Goal: Information Seeking & Learning: Check status

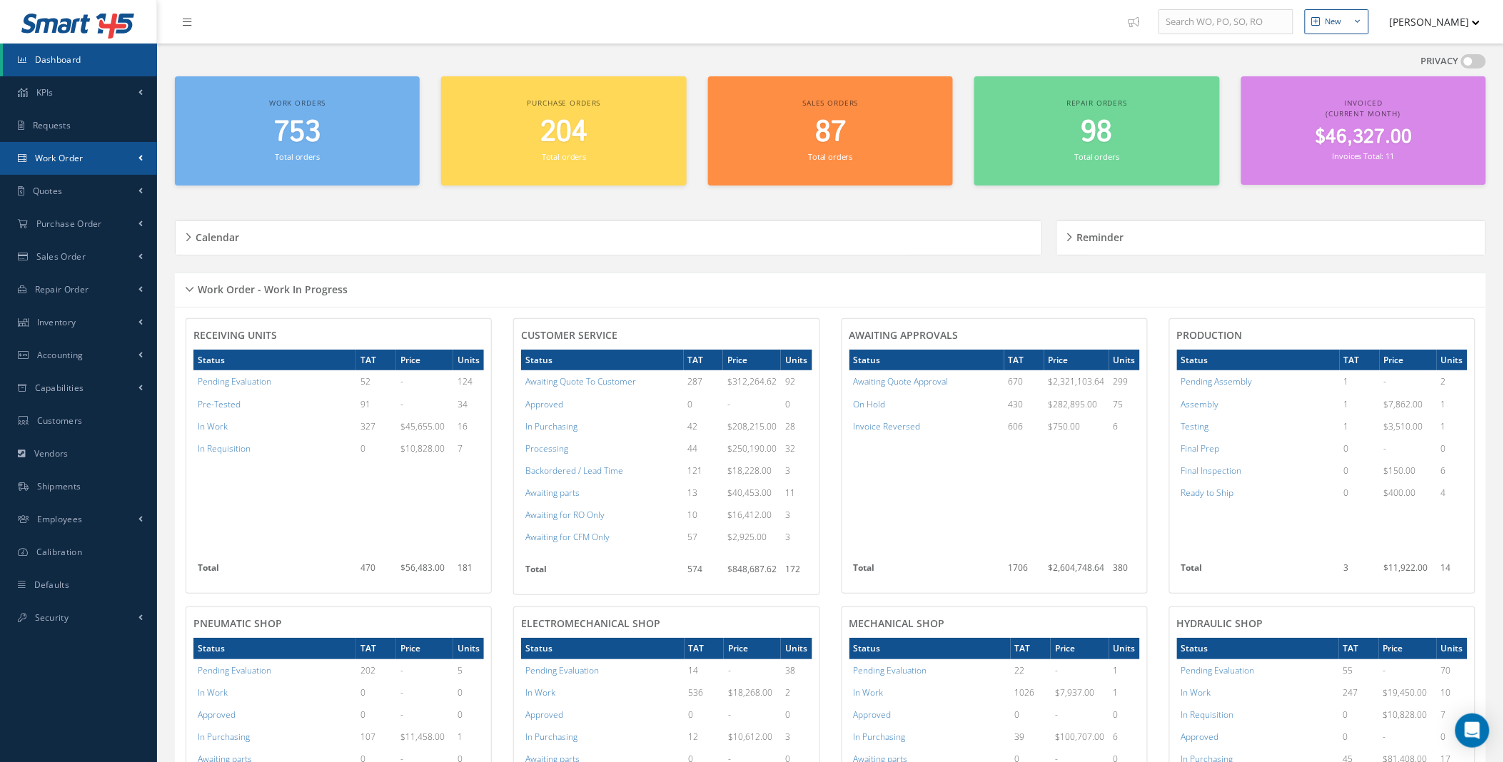
click at [141, 153] on span at bounding box center [140, 158] width 4 height 12
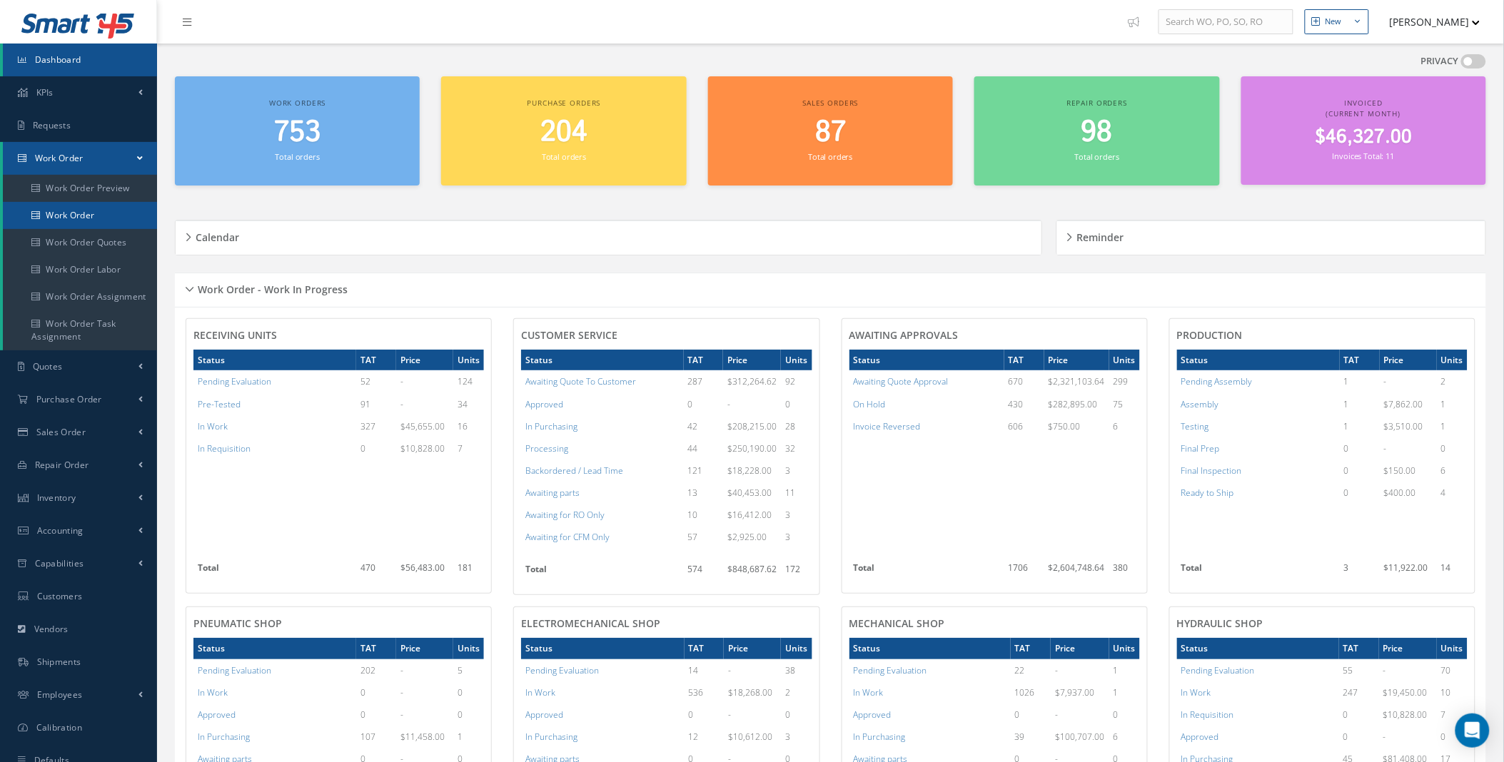
click at [84, 212] on link "Work Order" at bounding box center [80, 215] width 154 height 27
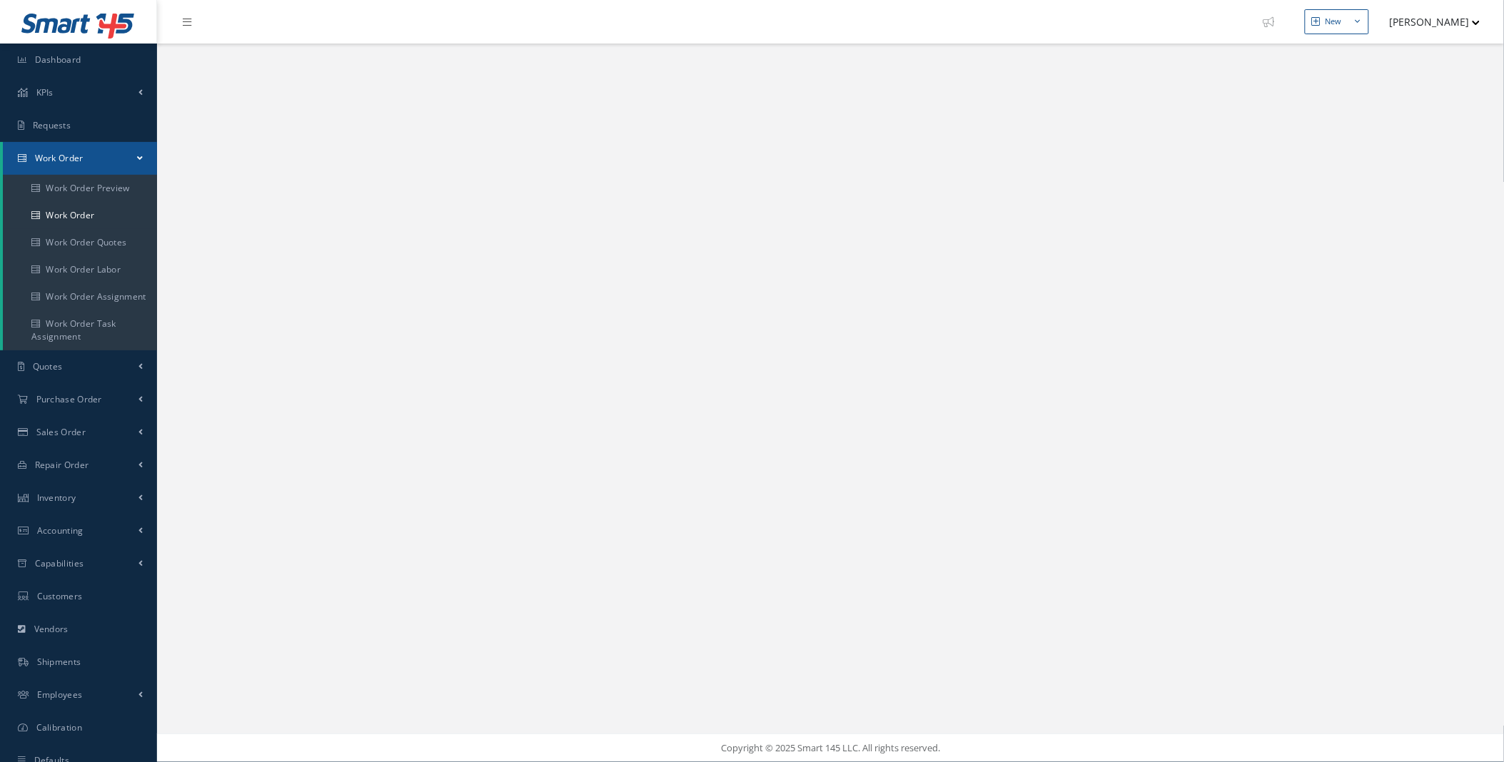
select select "25"
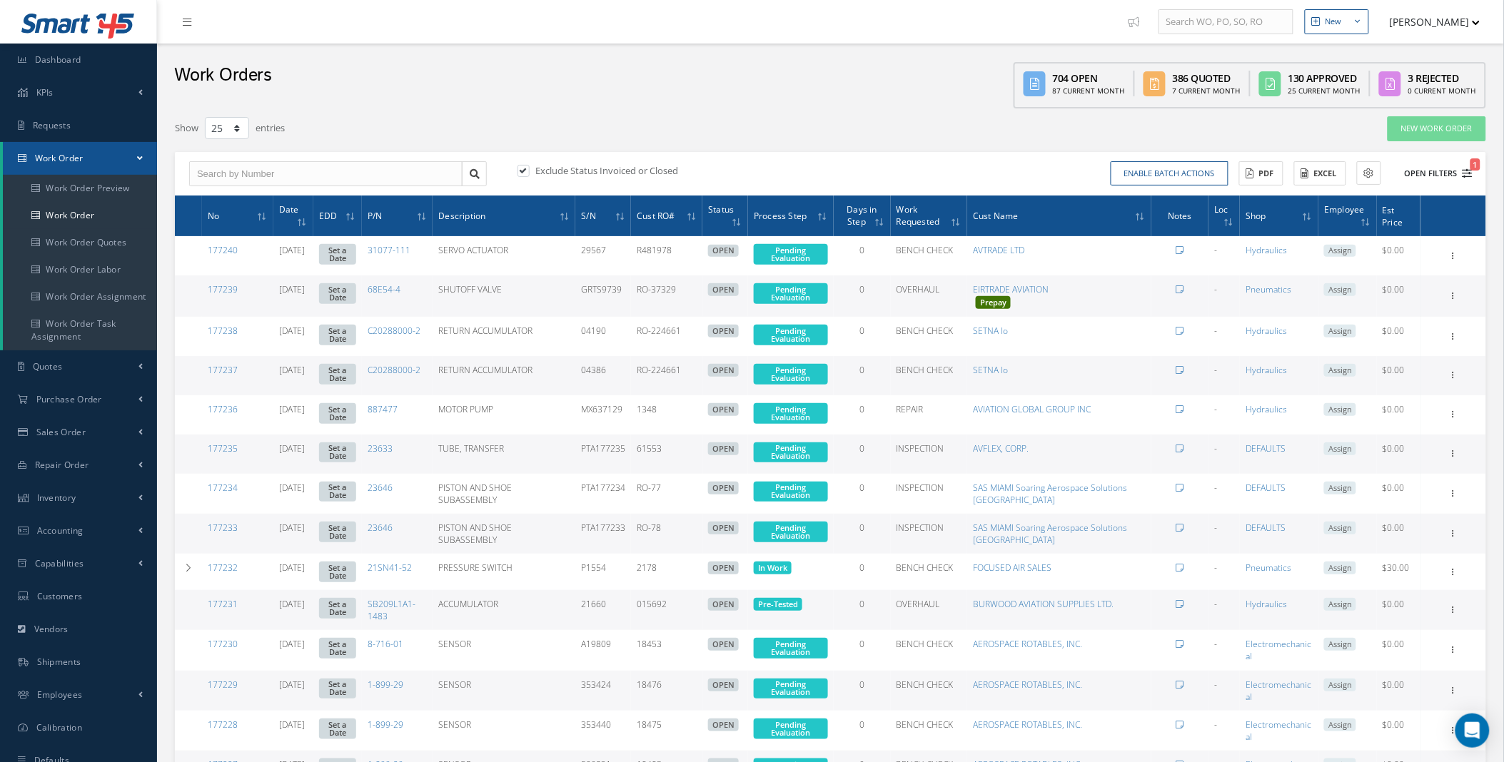
type input "All Work Request"
type input "All Work Performed"
type input "All Status"
type input "WO Part Status"
click at [1469, 173] on icon "1" at bounding box center [1468, 173] width 10 height 10
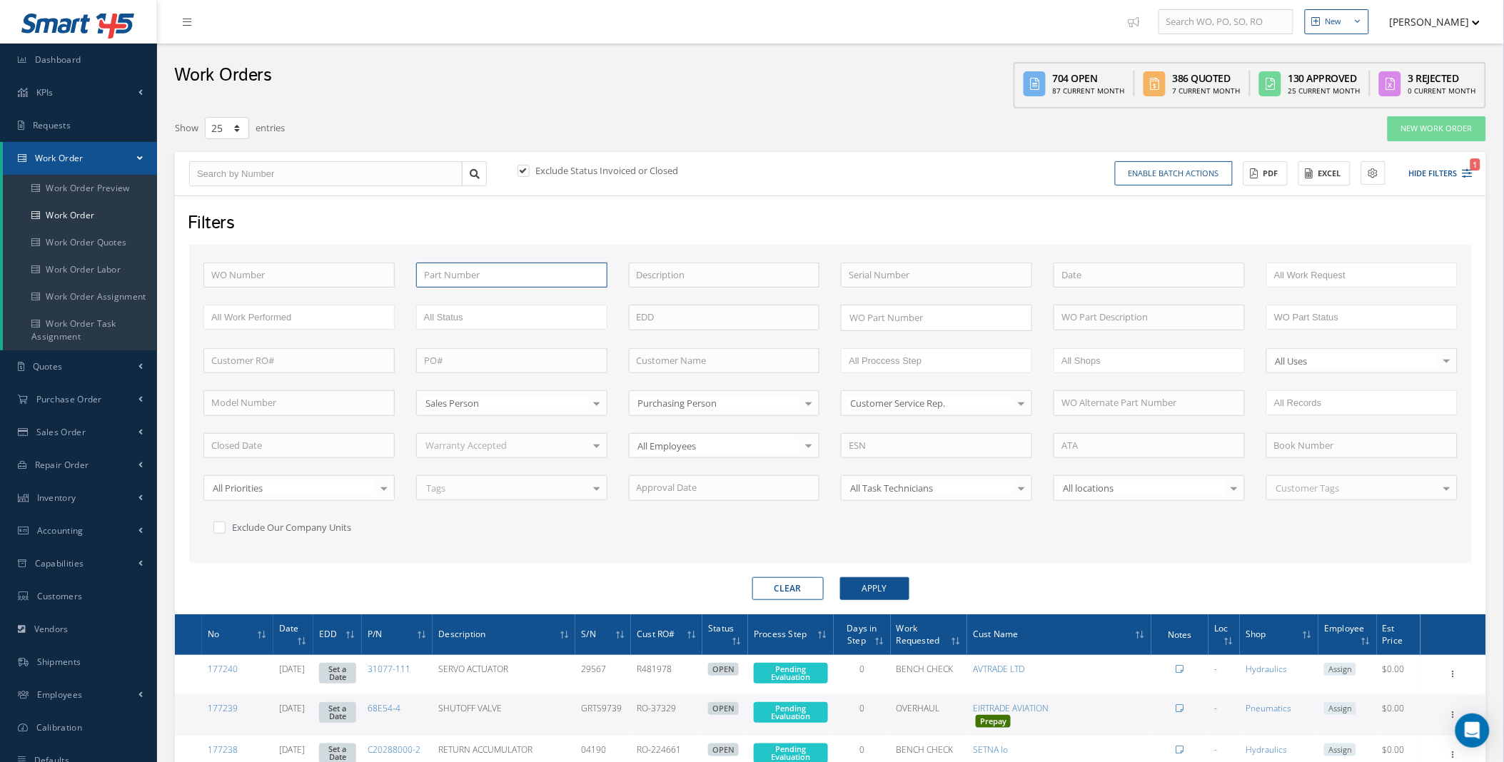
click at [512, 272] on input "text" at bounding box center [511, 276] width 191 height 26
type input "3"
click at [675, 359] on input "text" at bounding box center [724, 361] width 191 height 26
type input "act"
click at [840, 577] on button "Apply" at bounding box center [874, 588] width 69 height 23
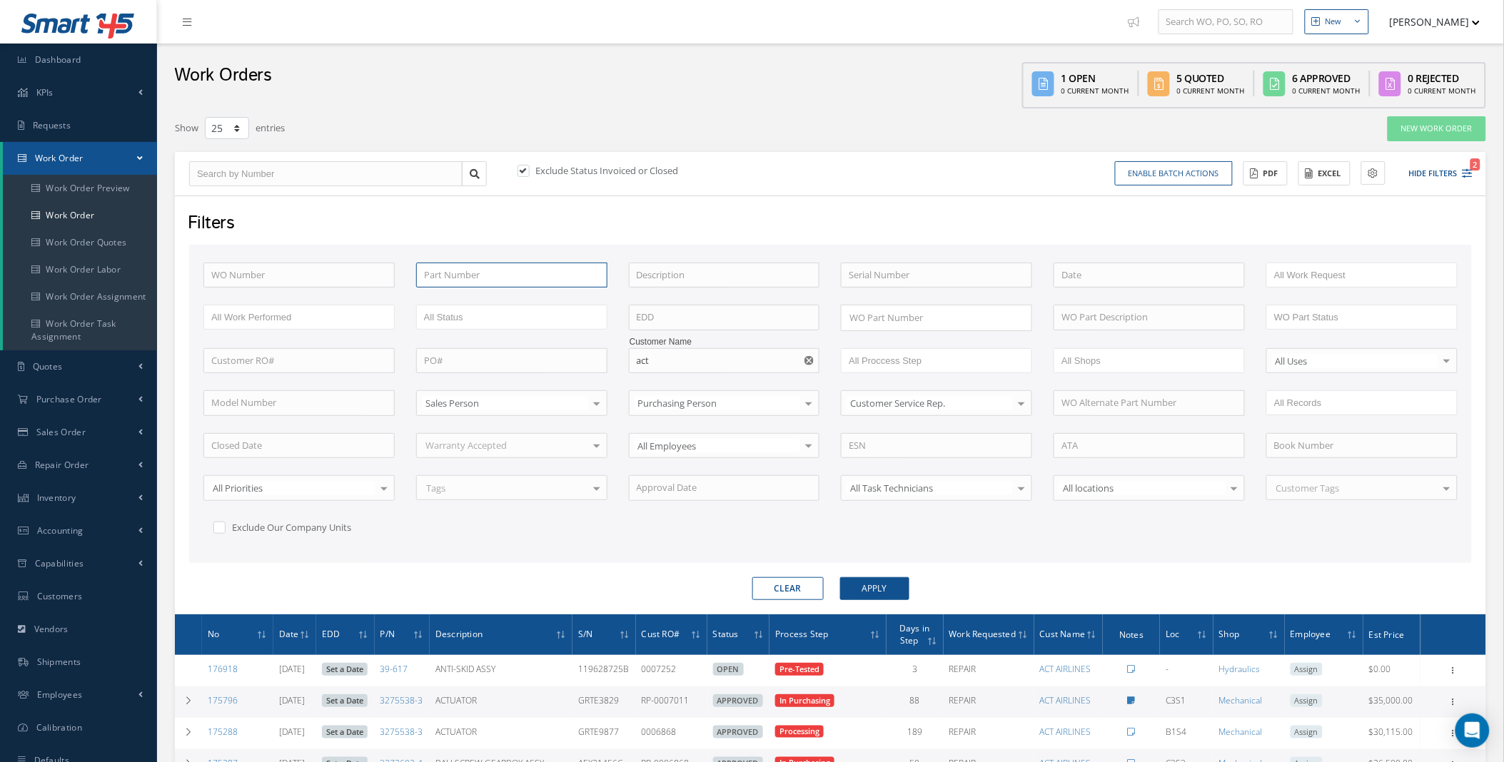
click at [490, 270] on input "text" at bounding box center [511, 276] width 191 height 26
type input "3275538"
click at [840, 577] on button "Apply" at bounding box center [874, 588] width 69 height 23
click at [59, 62] on span "Dashboard" at bounding box center [58, 60] width 46 height 12
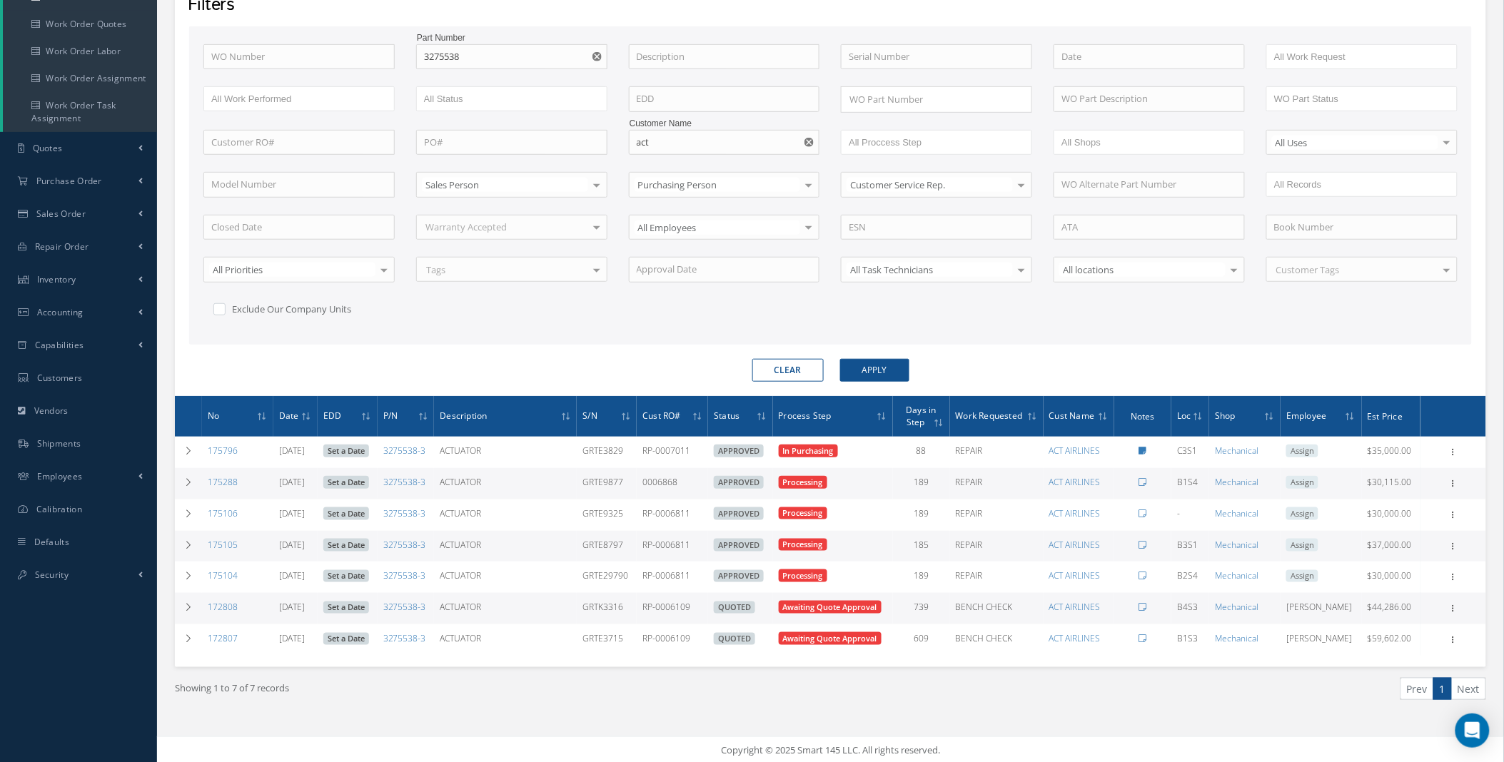
scroll to position [219, 0]
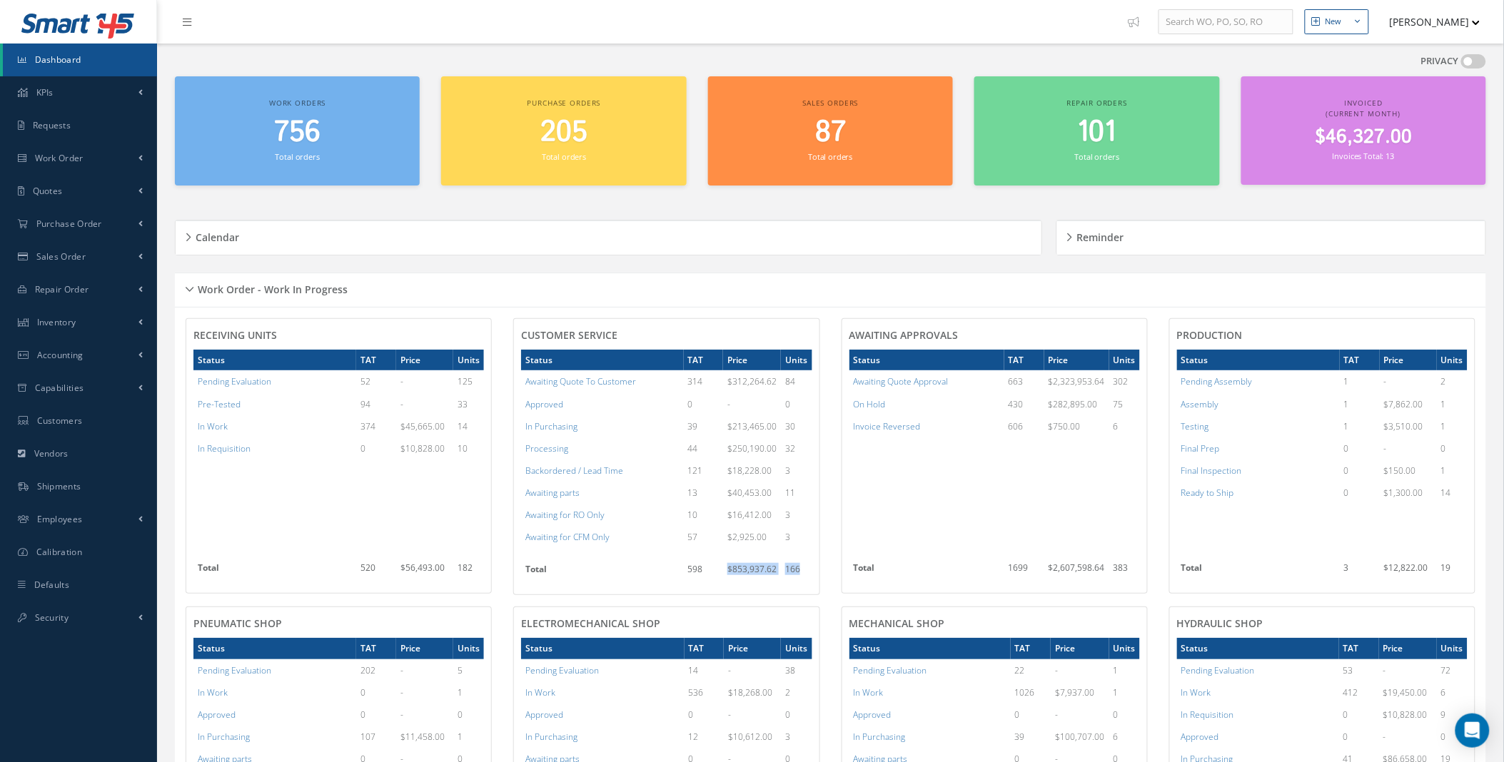
drag, startPoint x: 809, startPoint y: 570, endPoint x: 705, endPoint y: 572, distance: 104.2
click at [705, 572] on tr "Total 598 $853,937.62 166" at bounding box center [666, 573] width 291 height 29
drag, startPoint x: 475, startPoint y: 381, endPoint x: 176, endPoint y: 385, distance: 299.8
click at [176, 385] on div "RECEIVING UNITS Status TAT Price Units Pending Evaluation 52 - 125 Pre-Tested 9…" at bounding box center [339, 456] width 328 height 277
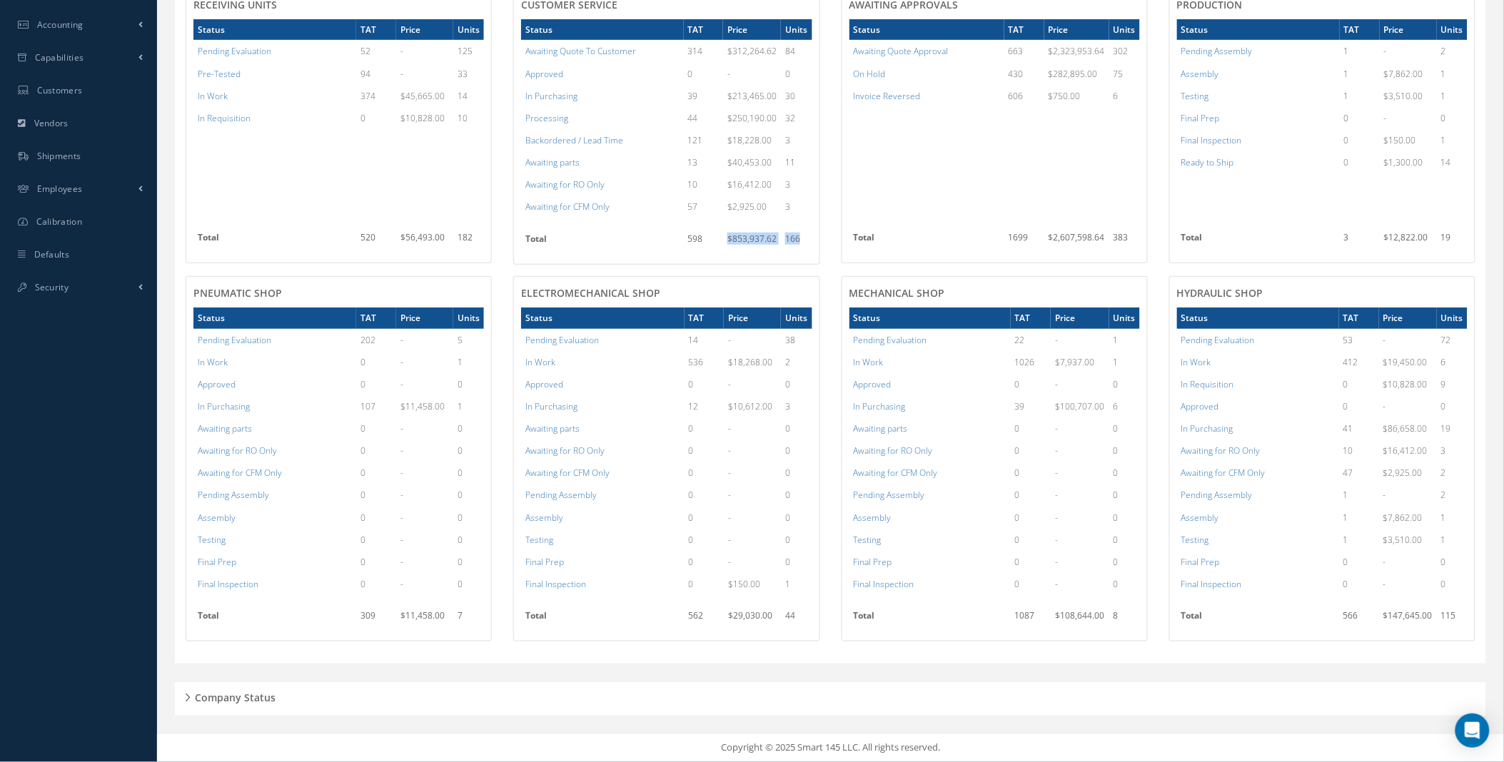
click at [183, 697] on div "Company Status" at bounding box center [830, 699] width 1311 height 22
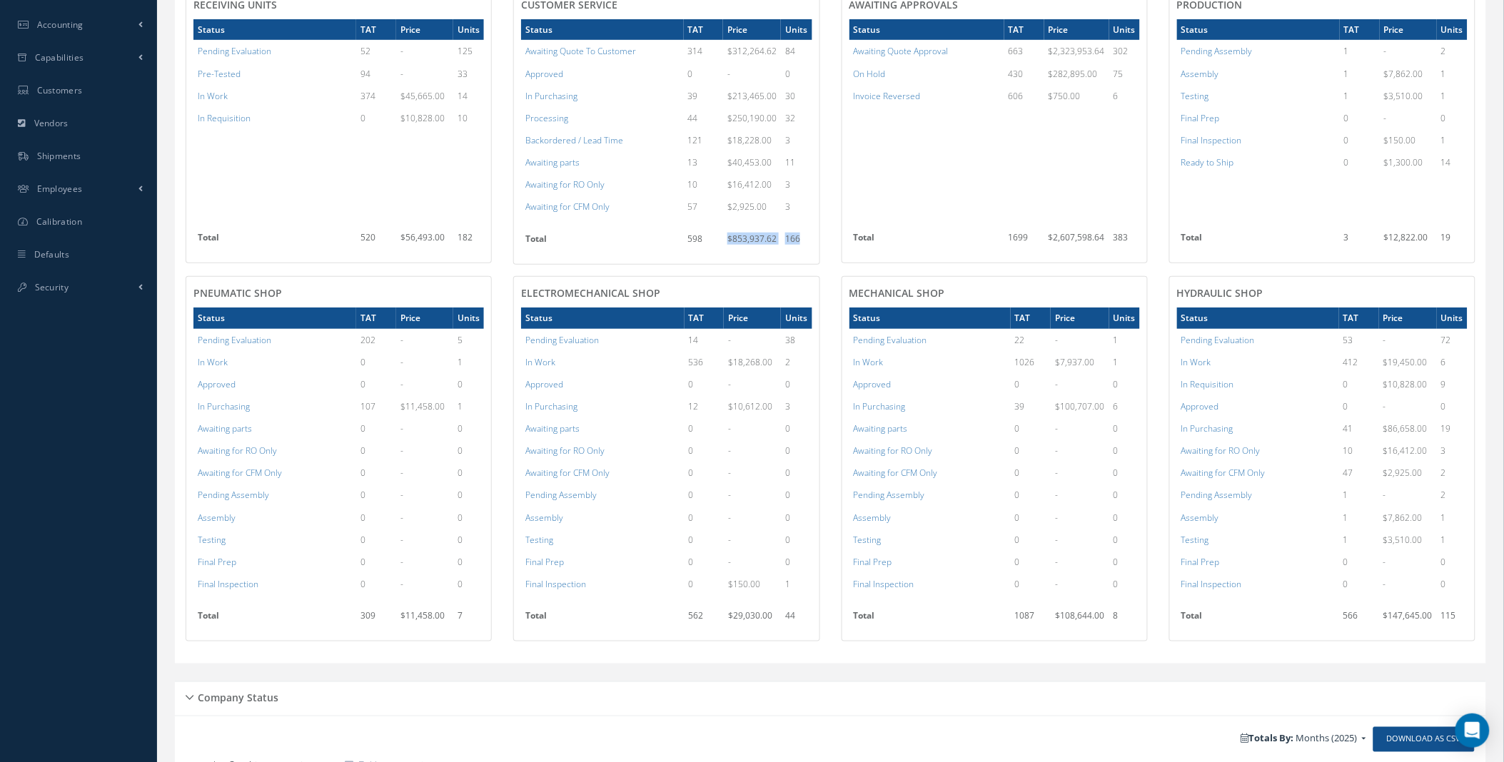
scroll to position [745, 0]
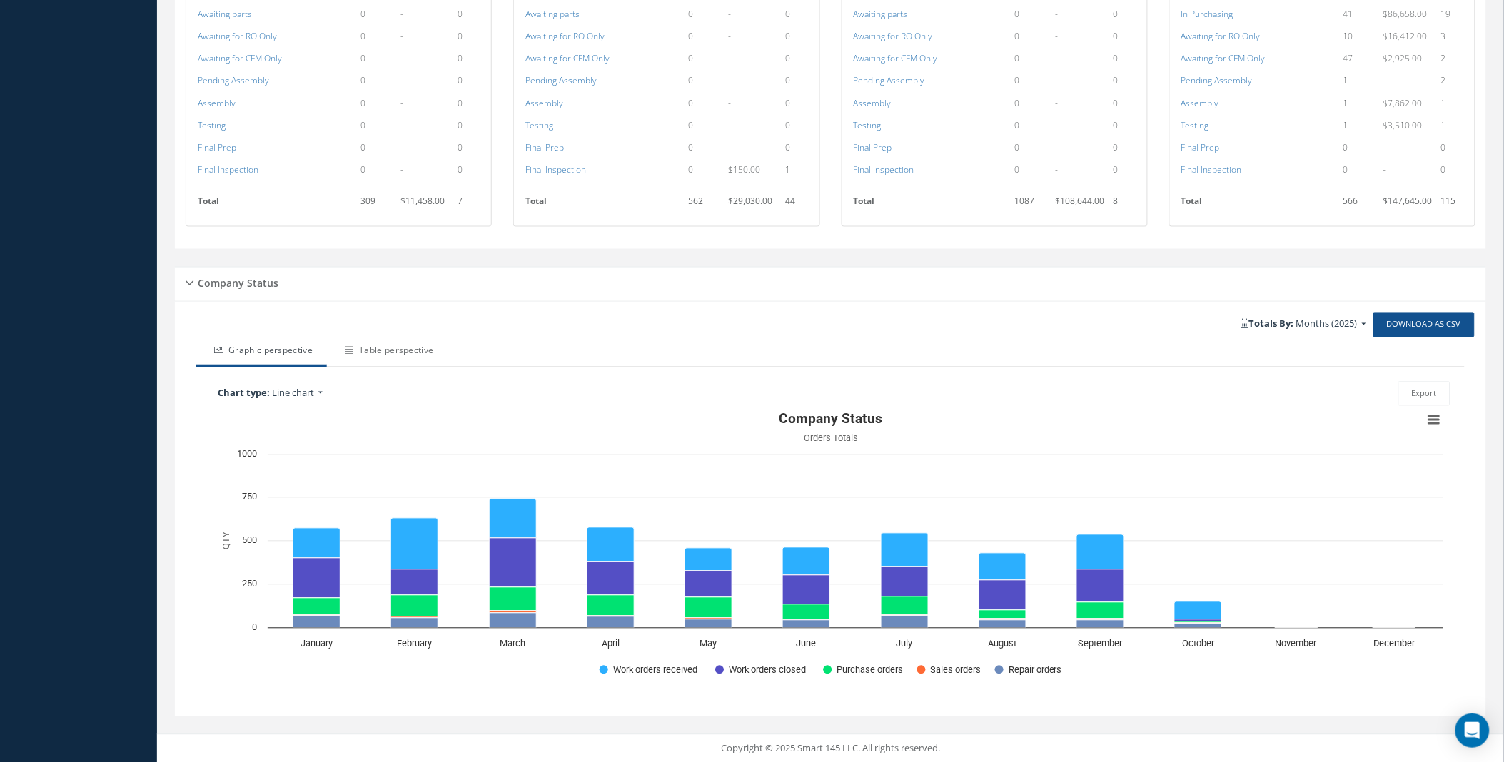
click at [395, 348] on link "Table perspective" at bounding box center [387, 353] width 121 height 30
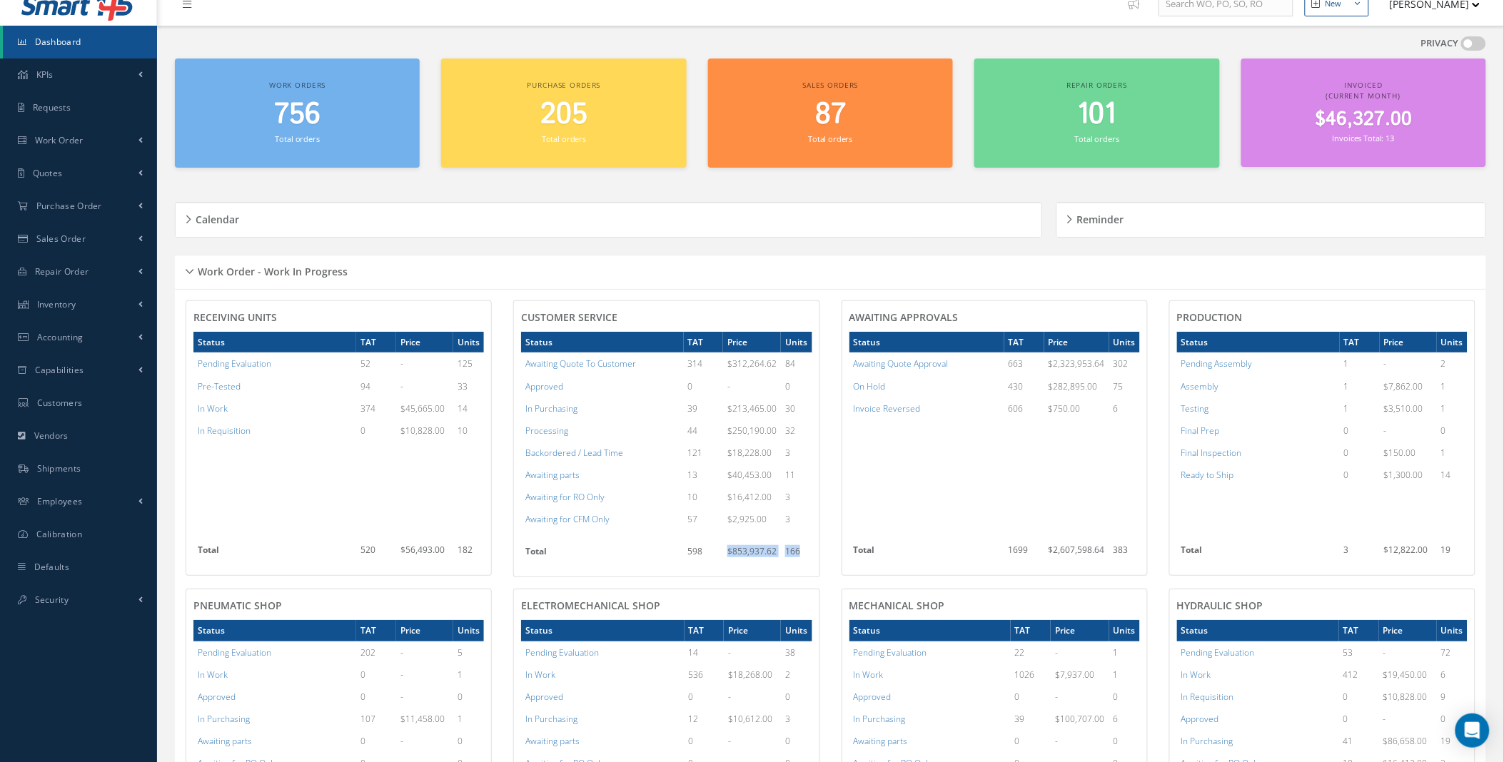
scroll to position [0, 0]
